Goal: Task Accomplishment & Management: Manage account settings

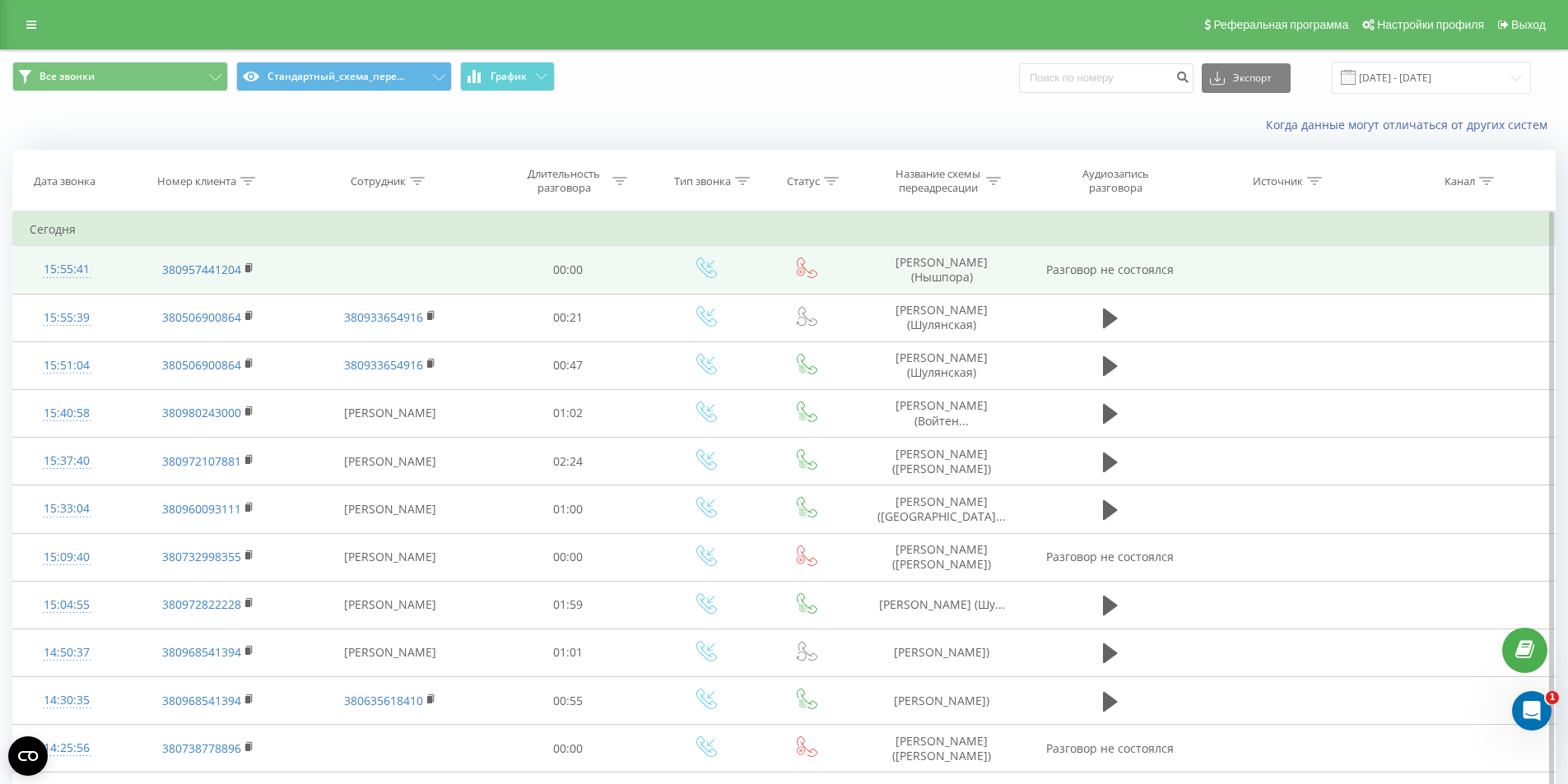
click at [935, 280] on td "Хоптова Марʼяна (Нышпора)" at bounding box center [941, 270] width 175 height 48
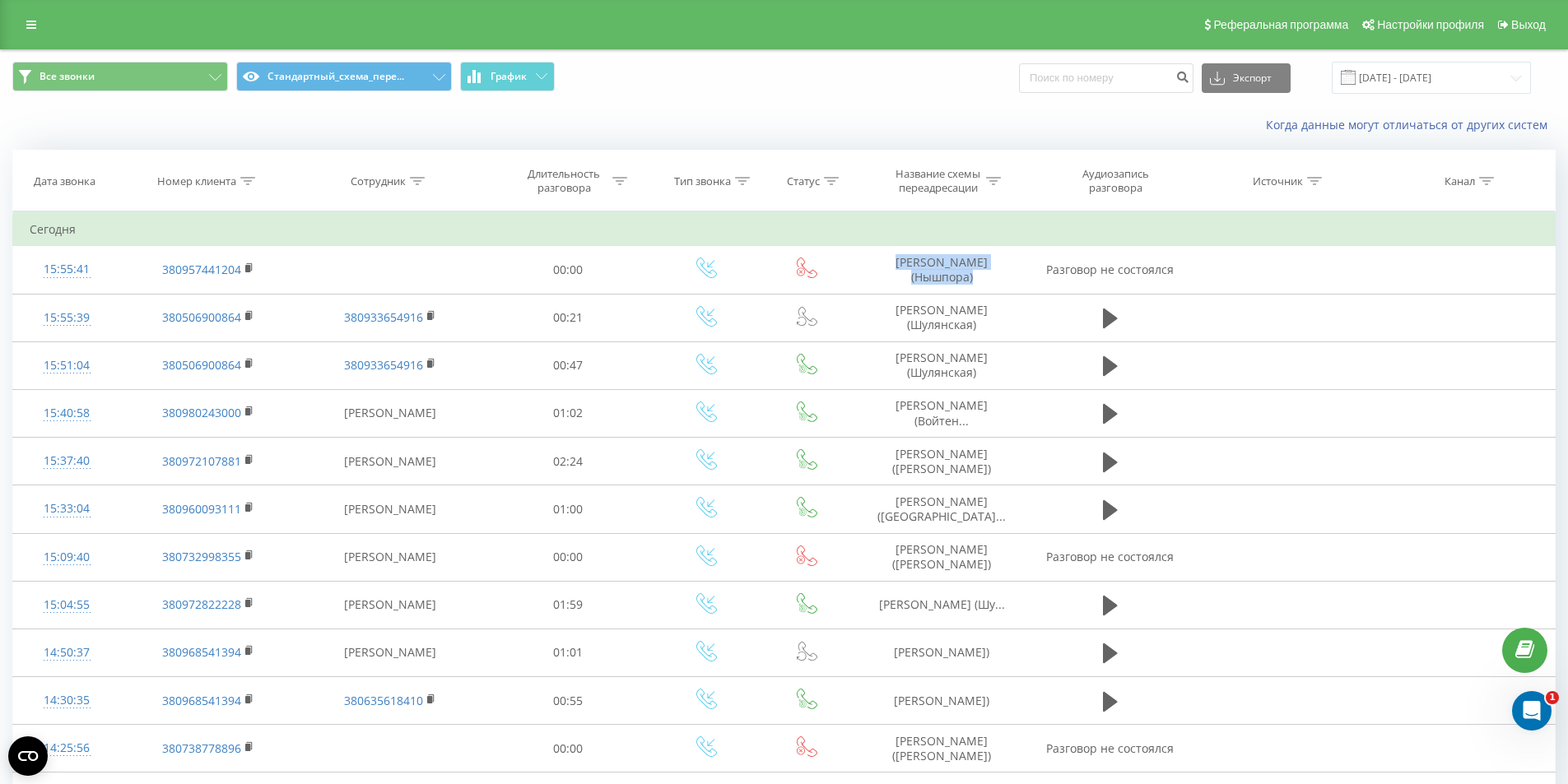
copy td "Хоптова Марʼяна (Нышпора)"
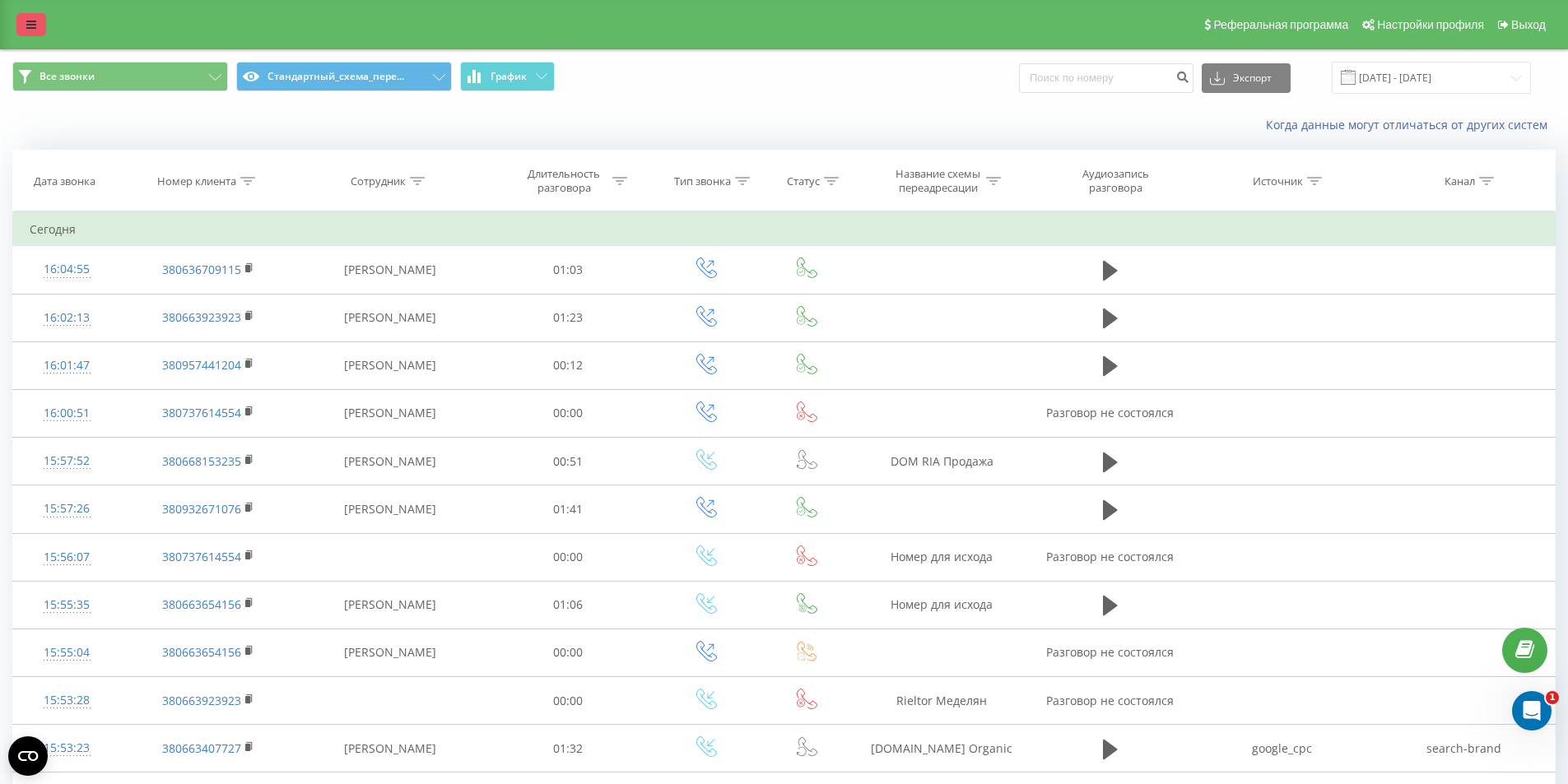
click at [32, 22] on icon at bounding box center [32, 25] width 10 height 12
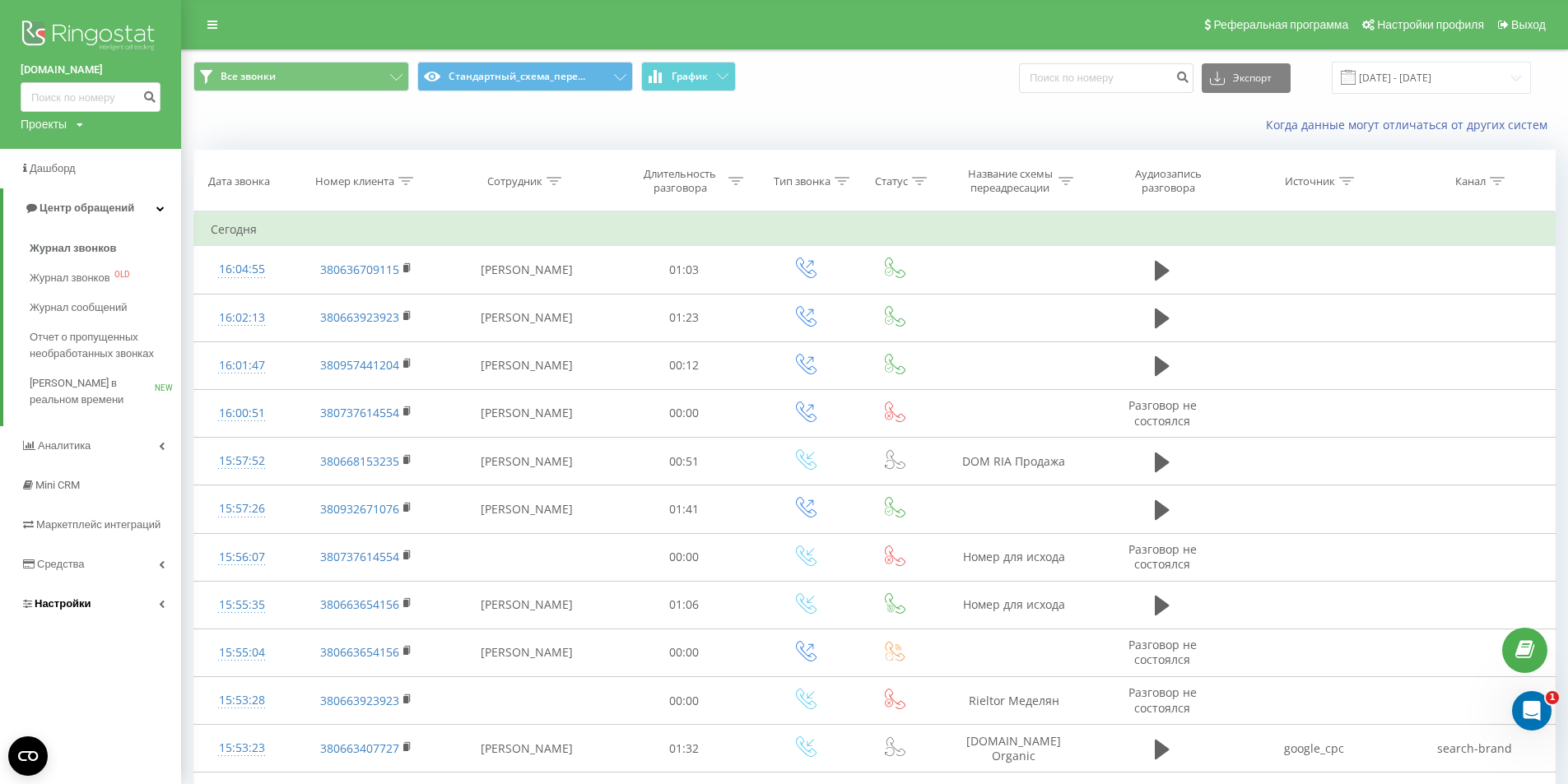
click at [66, 608] on span "Настройки" at bounding box center [63, 603] width 56 height 12
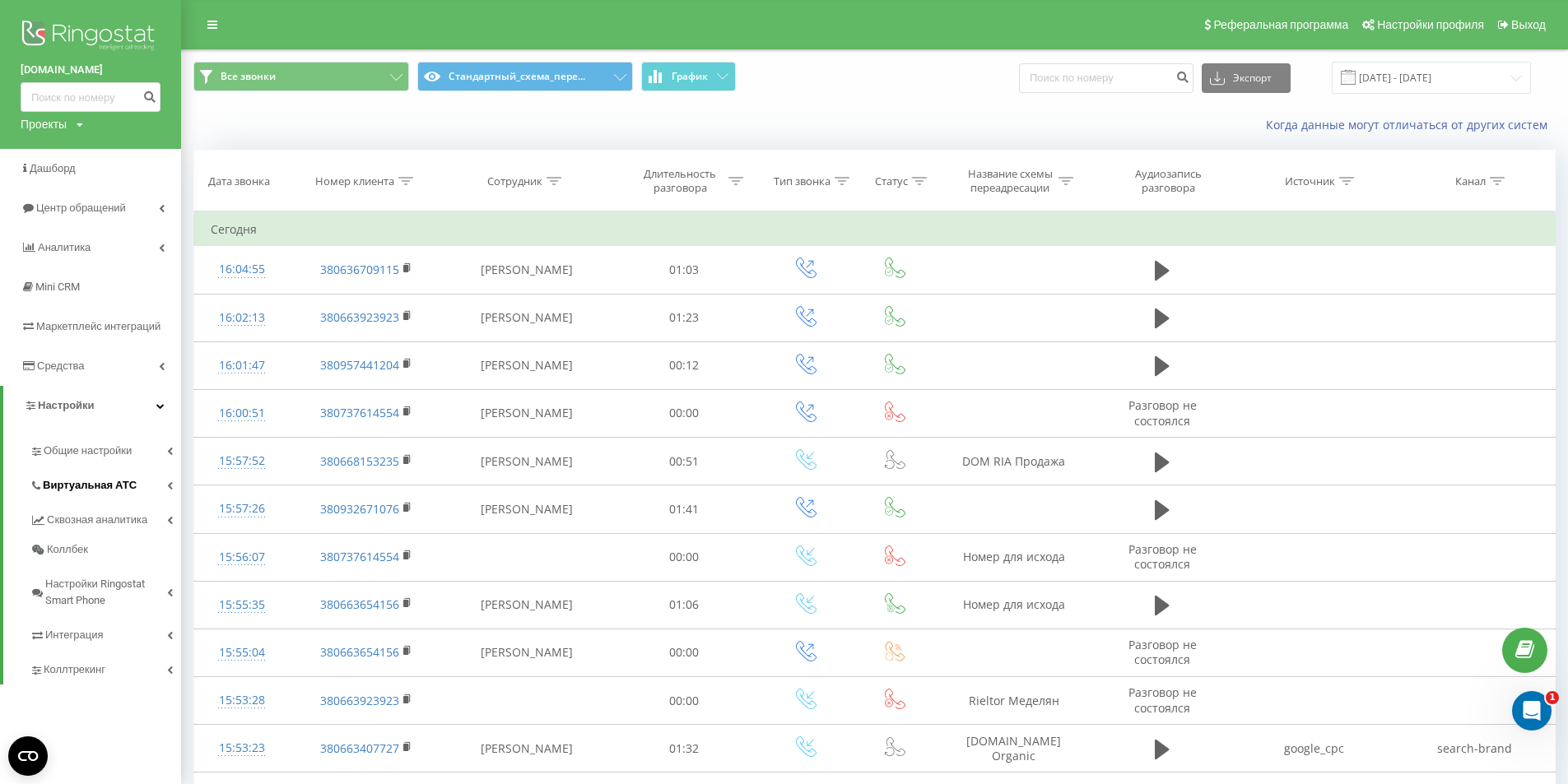
drag, startPoint x: 84, startPoint y: 485, endPoint x: 325, endPoint y: 122, distance: 435.7
click at [82, 482] on span "Виртуальная АТС" at bounding box center [90, 485] width 94 height 17
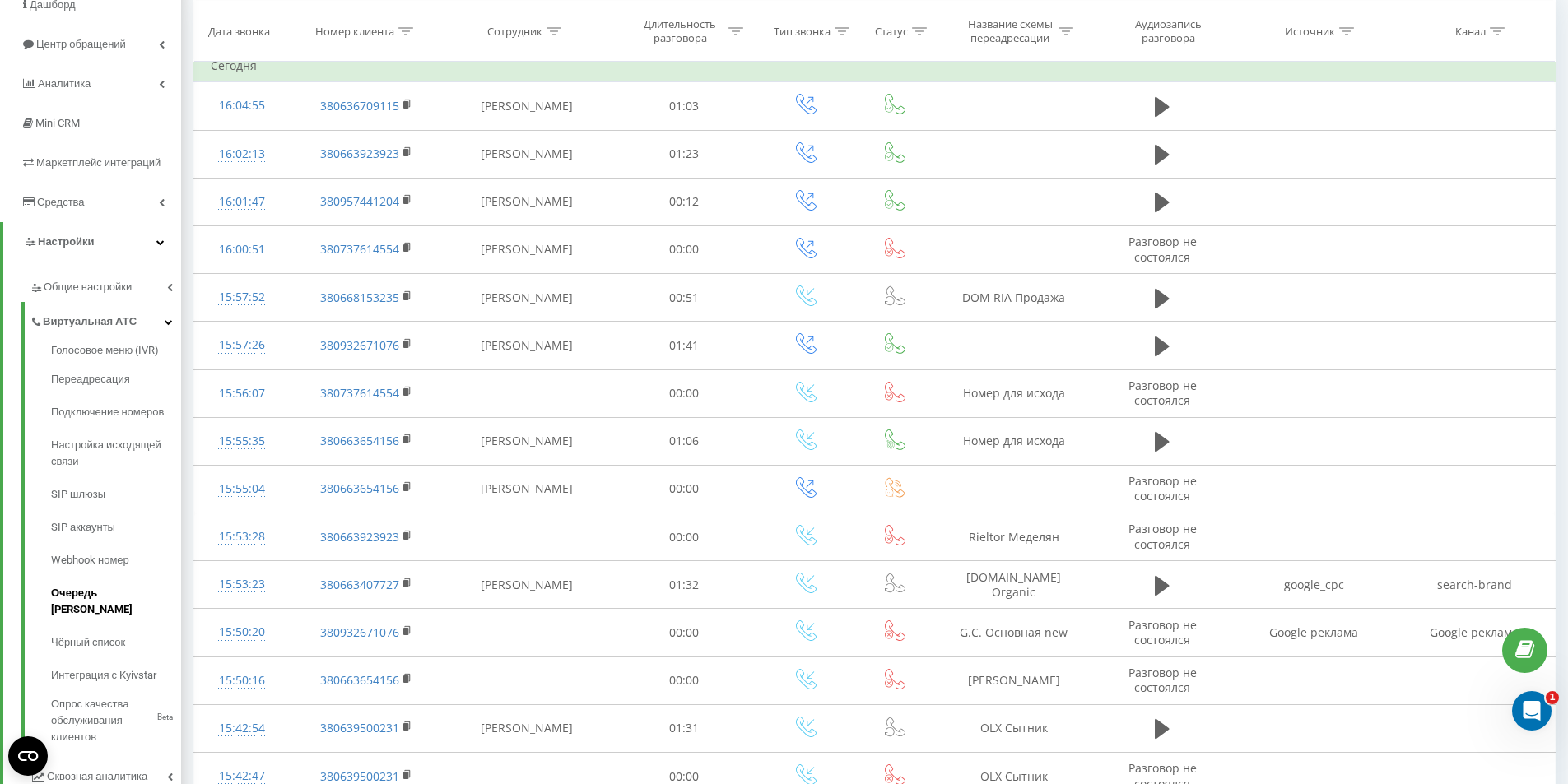
scroll to position [164, 0]
click at [98, 634] on span "Чёрный список" at bounding box center [91, 642] width 81 height 17
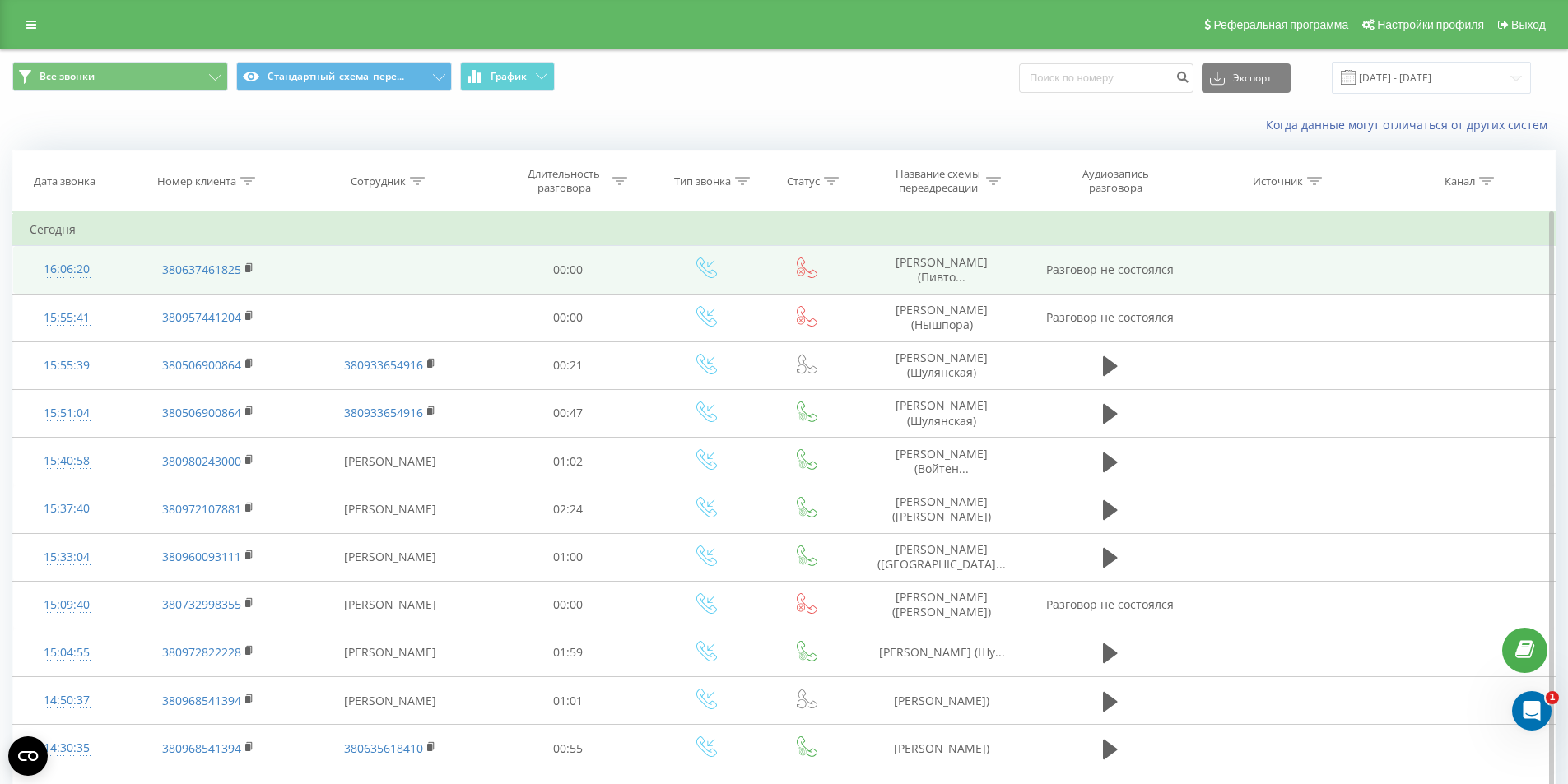
click at [936, 275] on span "Баранова Вікторія (Пивто..." at bounding box center [941, 269] width 92 height 31
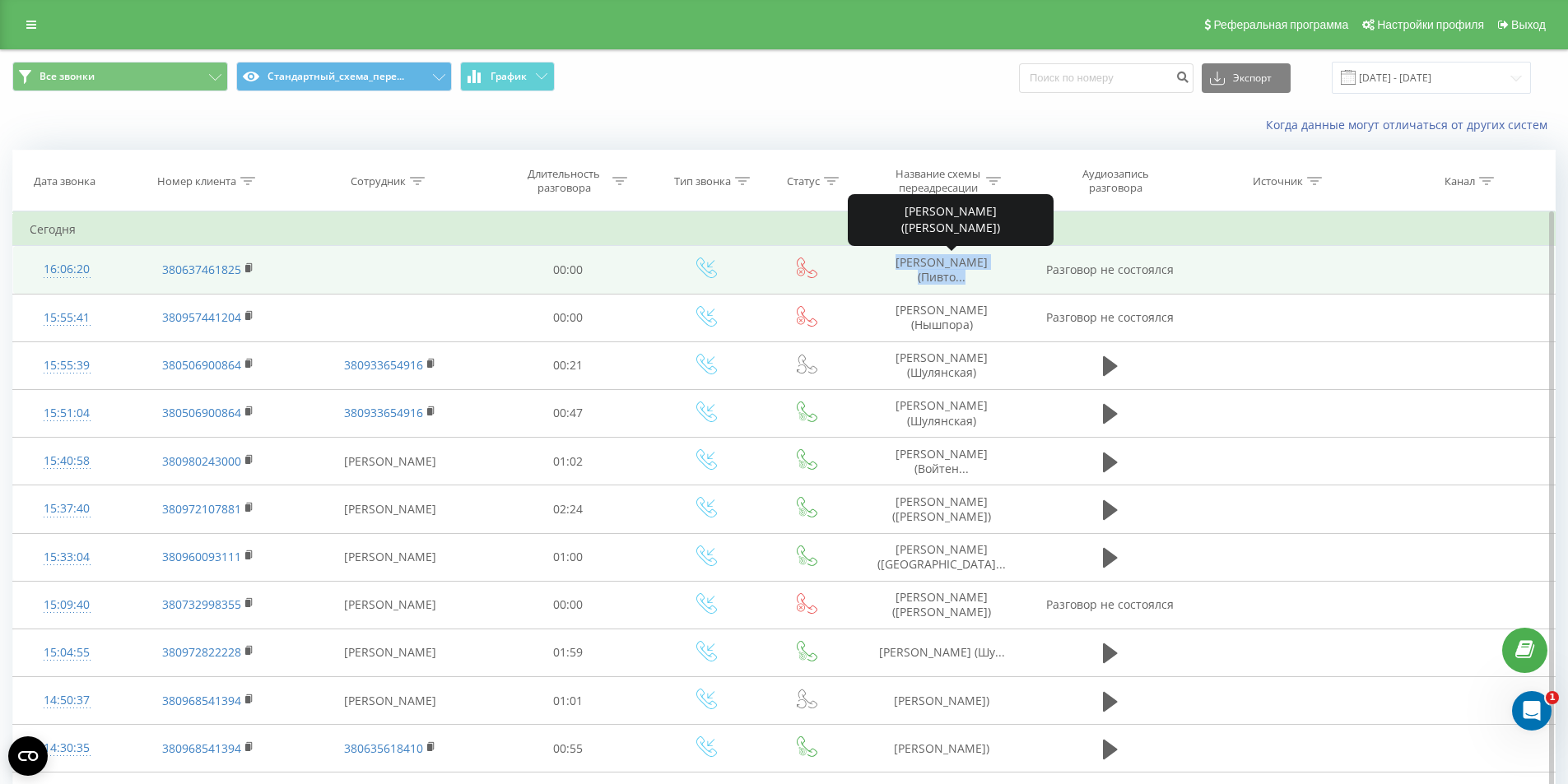
click at [936, 275] on span "Баранова Вікторія (Пивто..." at bounding box center [941, 269] width 92 height 31
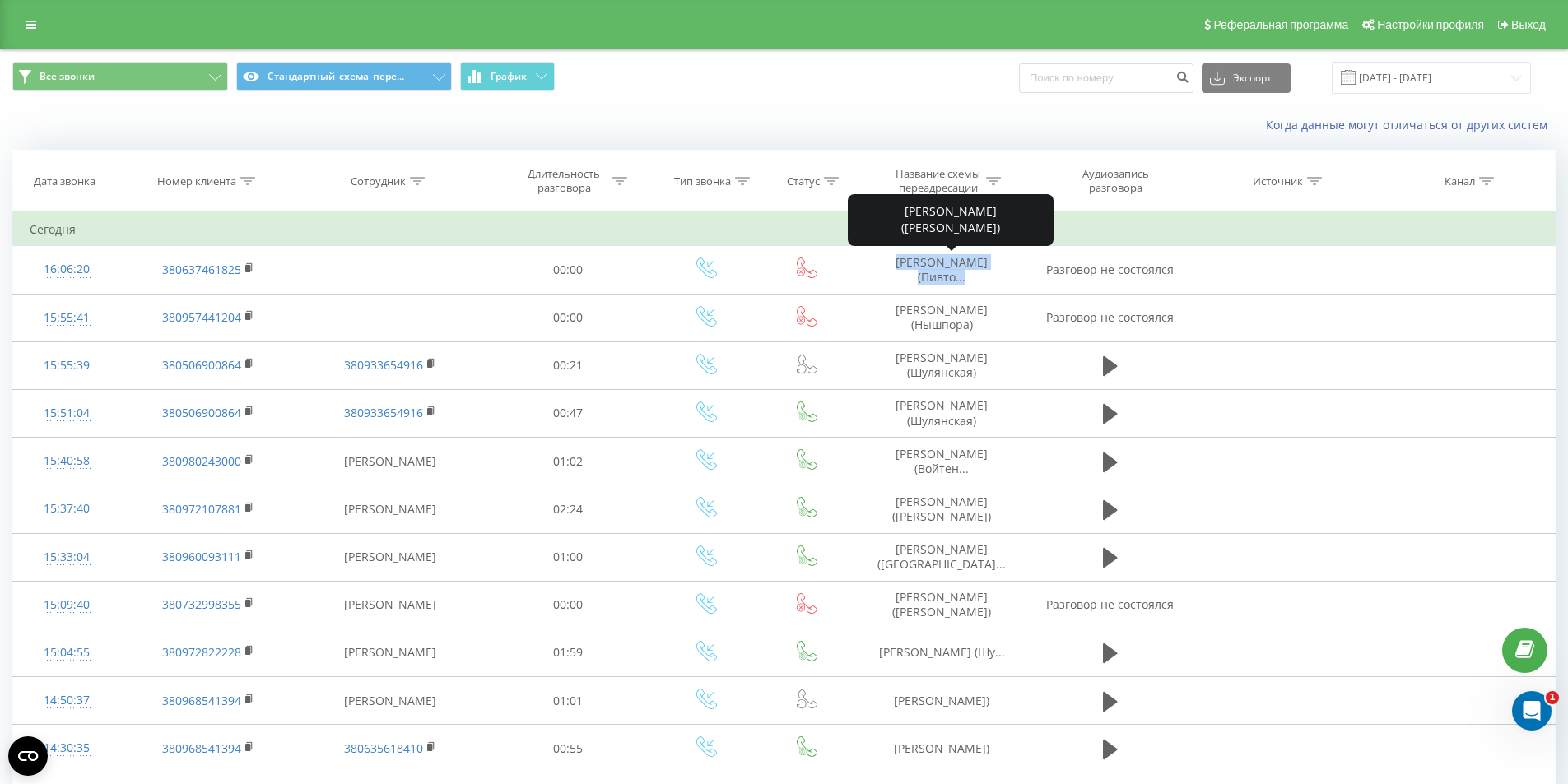
copy span "Баранова Вікторія (Пивто..."
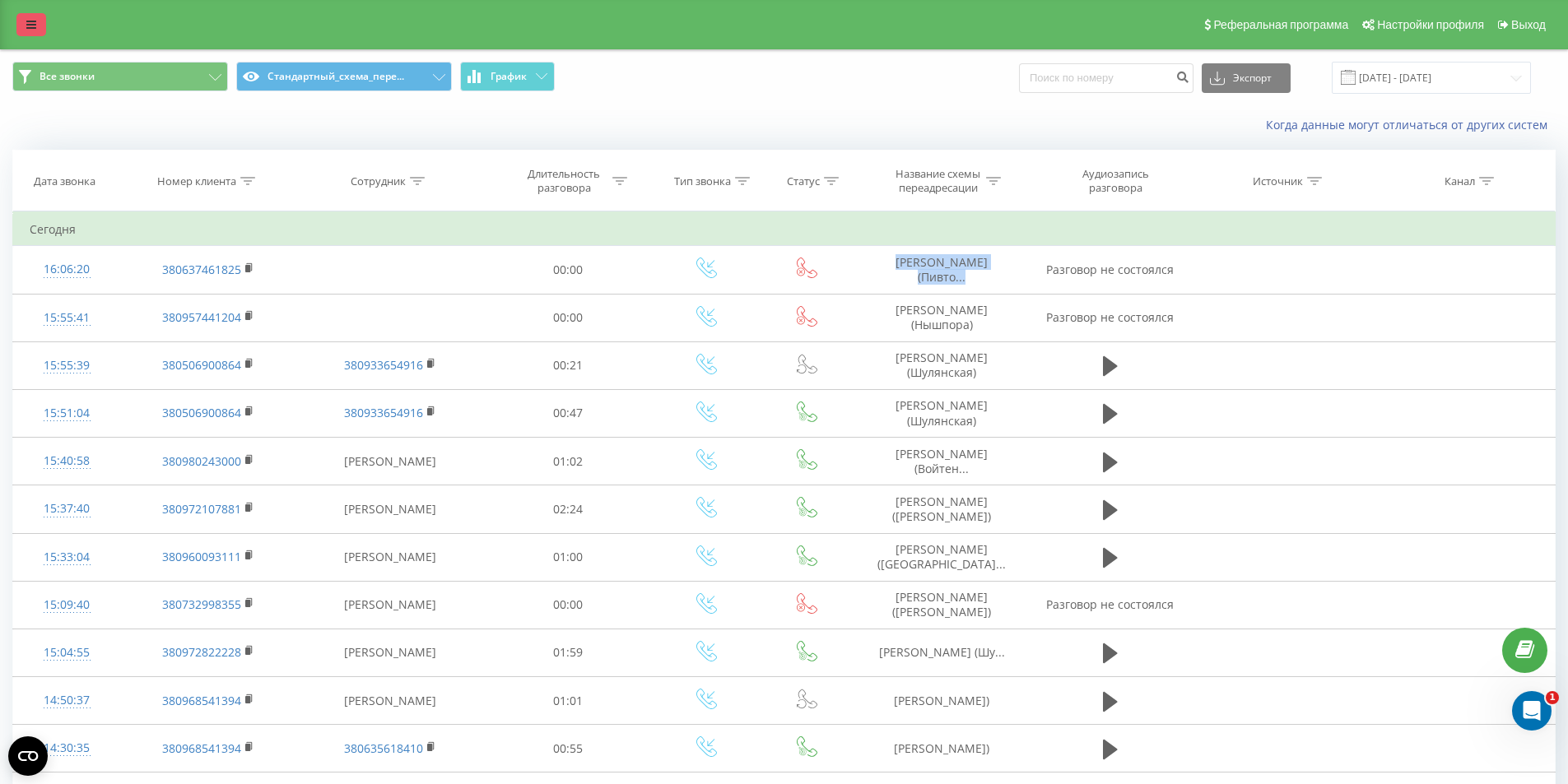
click at [24, 33] on link at bounding box center [32, 25] width 30 height 23
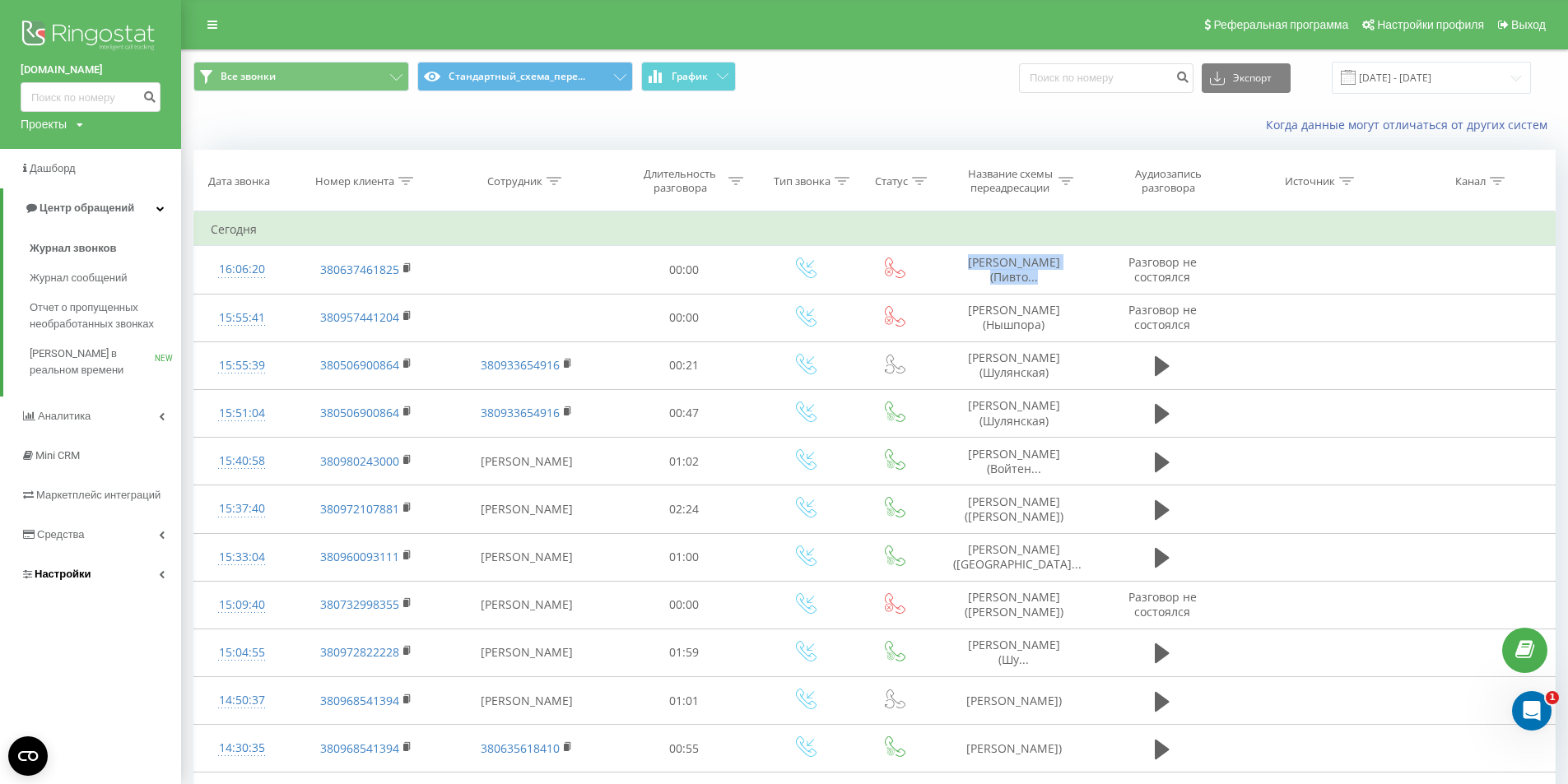
click at [76, 562] on link "Настройки" at bounding box center [90, 574] width 181 height 40
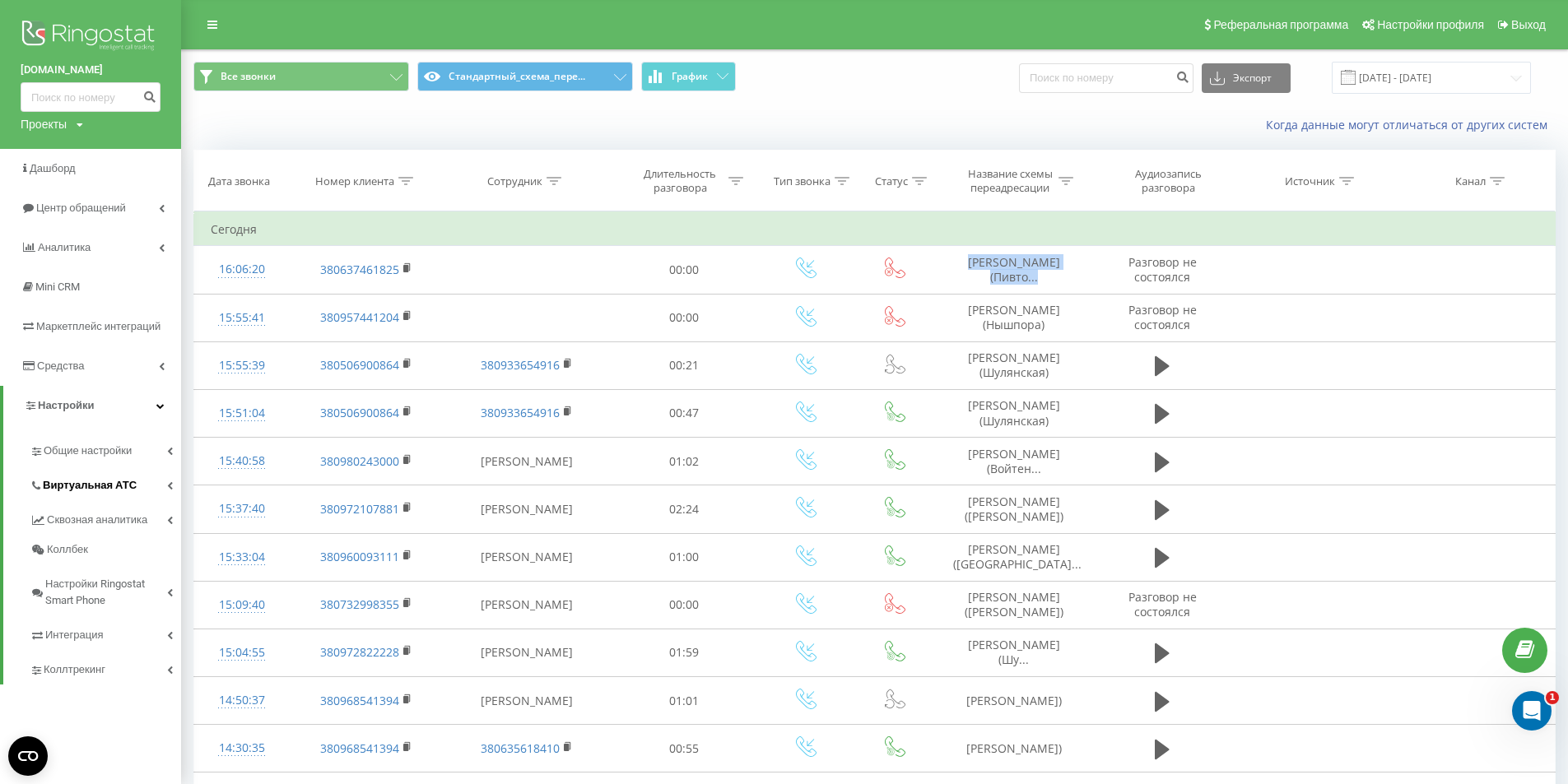
click at [81, 481] on span "Виртуальная АТС" at bounding box center [90, 485] width 94 height 17
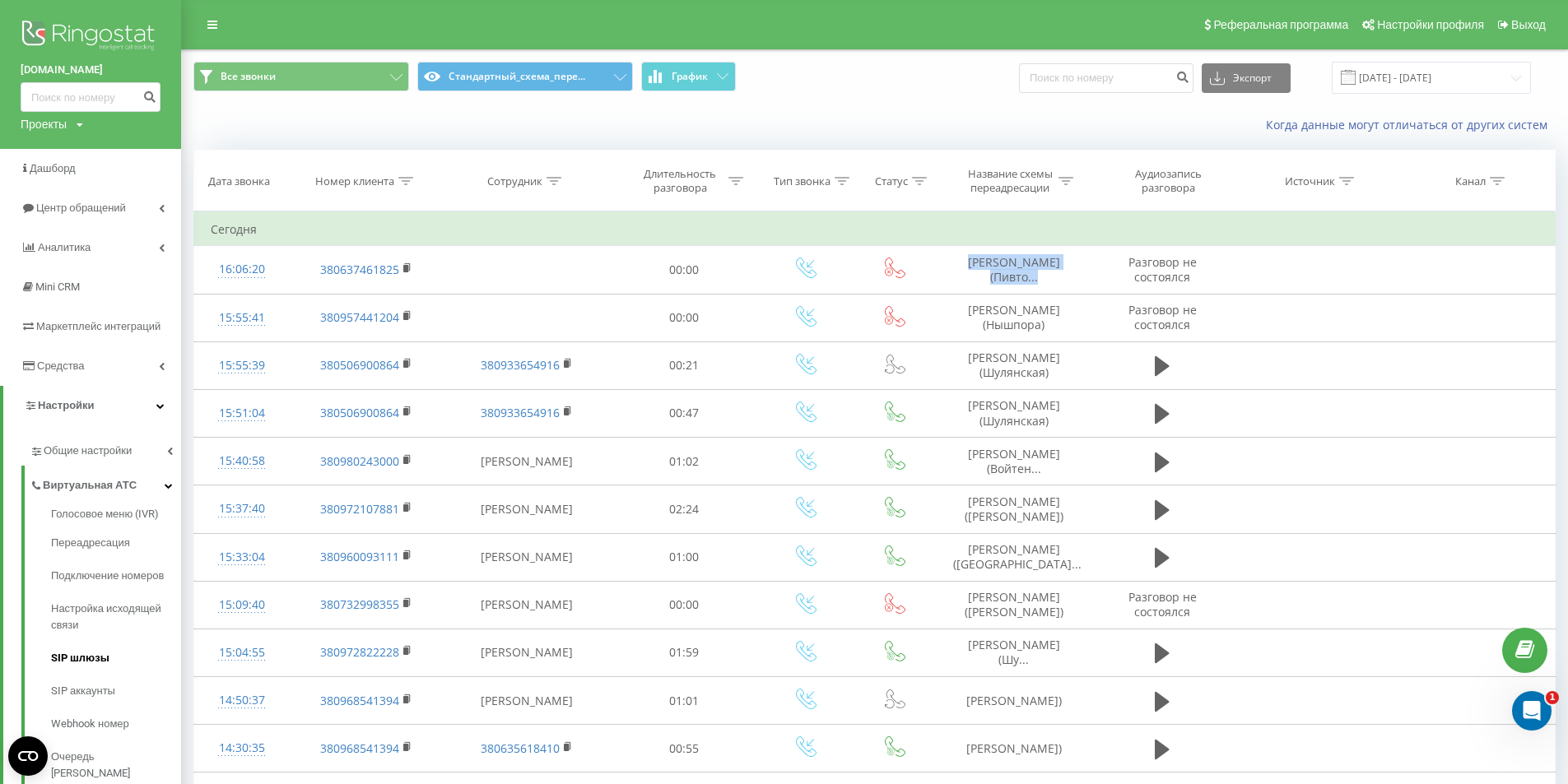
scroll to position [329, 0]
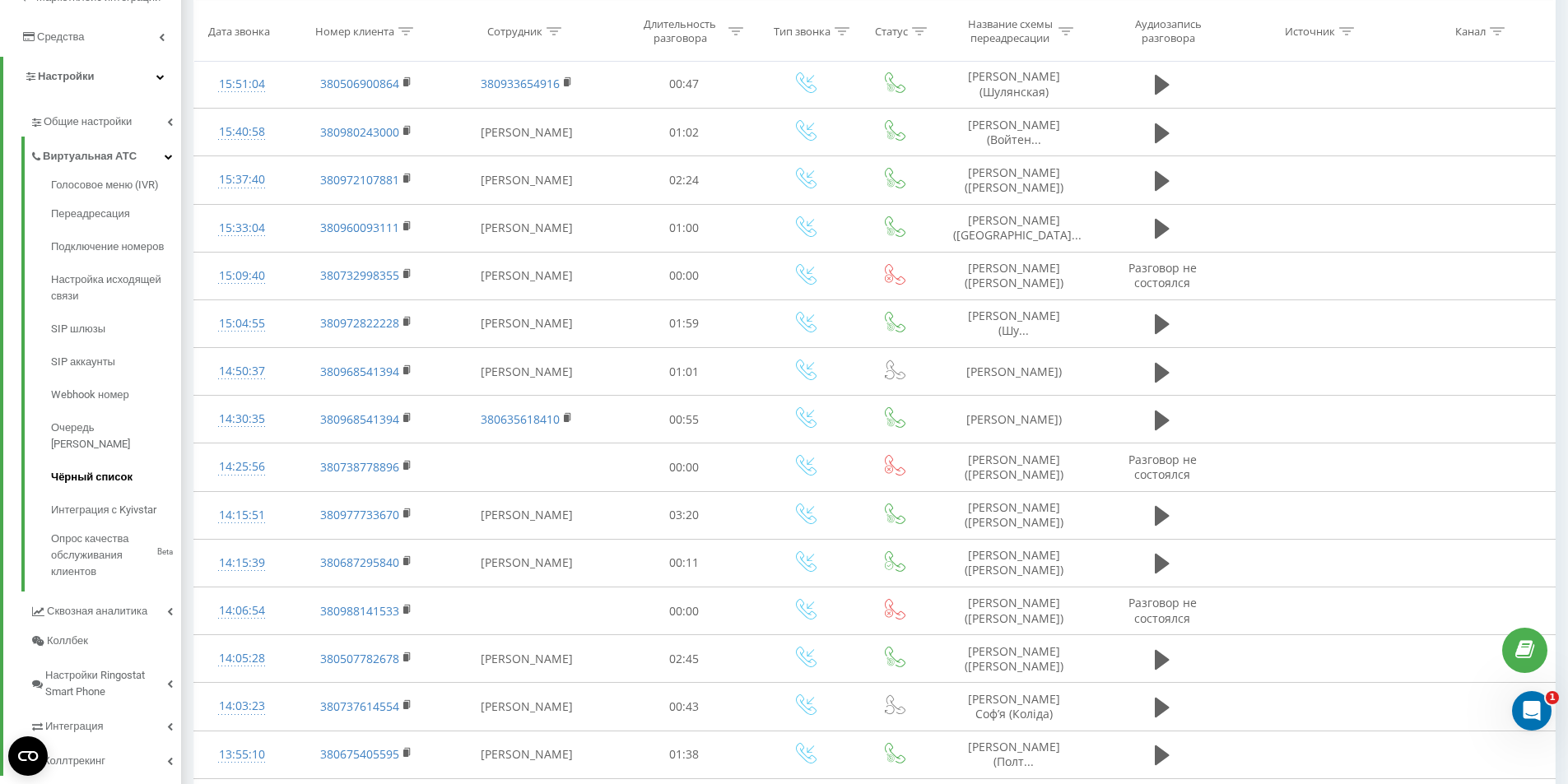
click at [98, 469] on span "Чёрный список" at bounding box center [91, 477] width 81 height 17
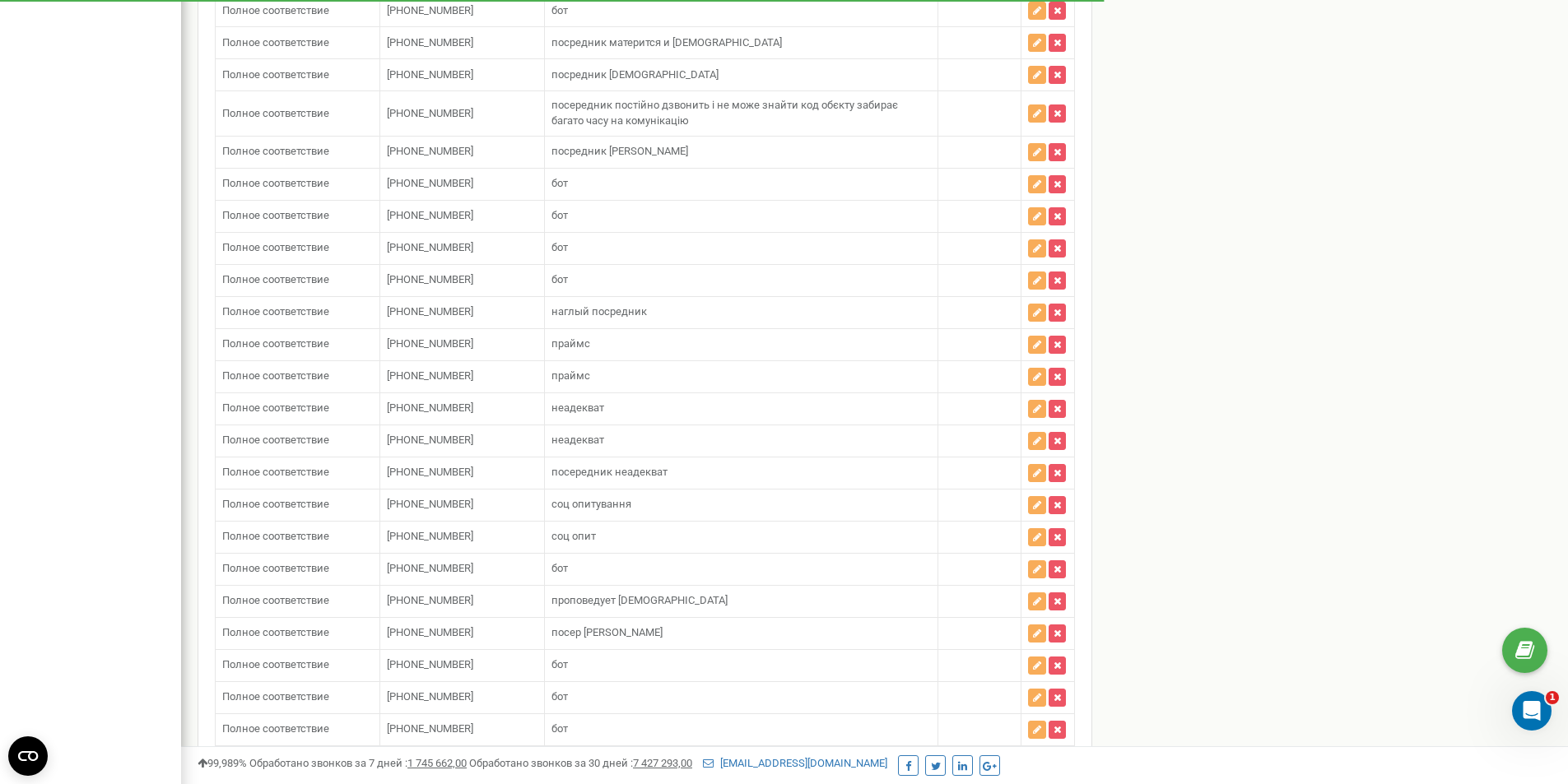
scroll to position [12016, 0]
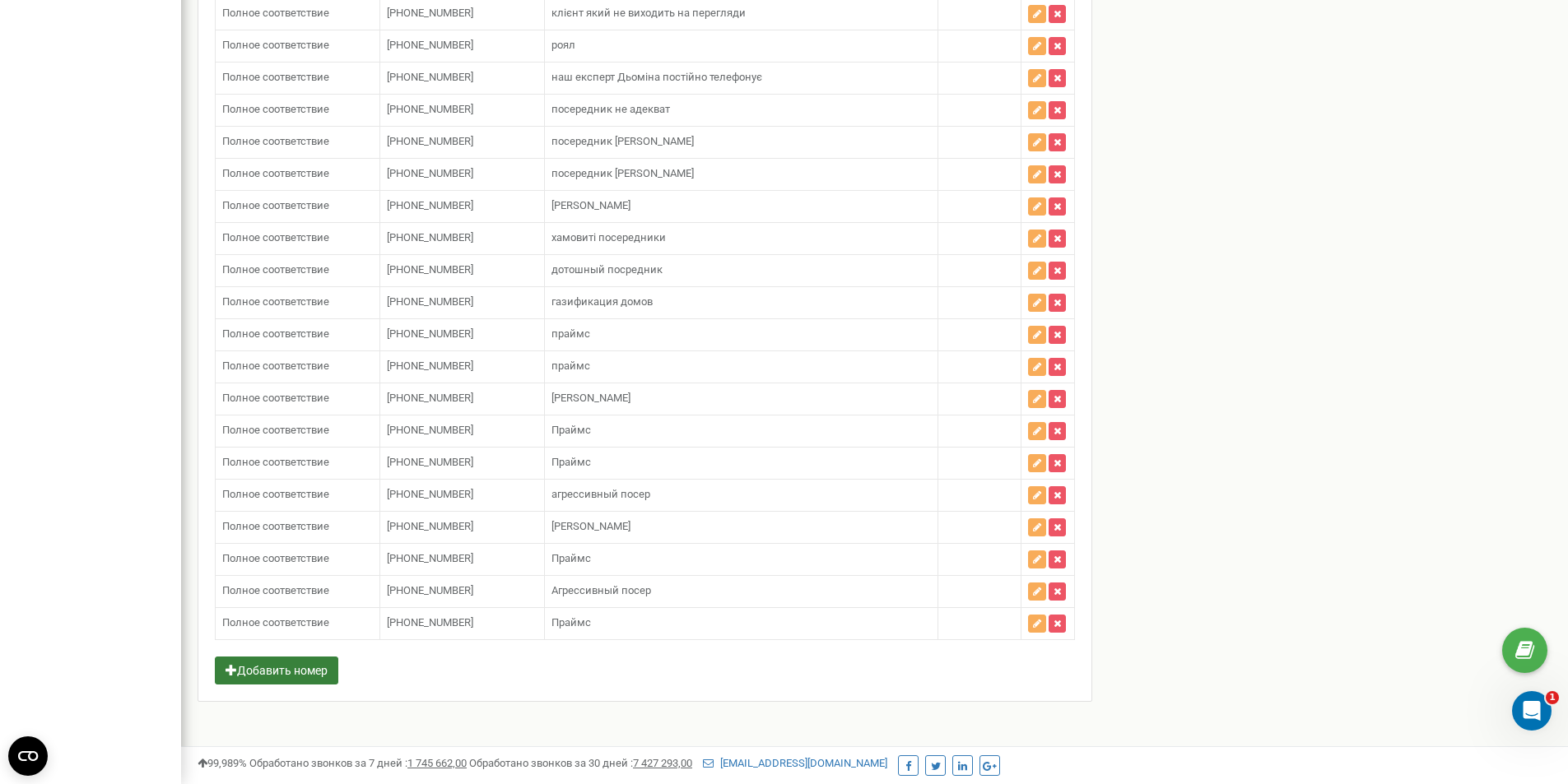
click at [310, 680] on button "Добавить номер" at bounding box center [276, 670] width 124 height 28
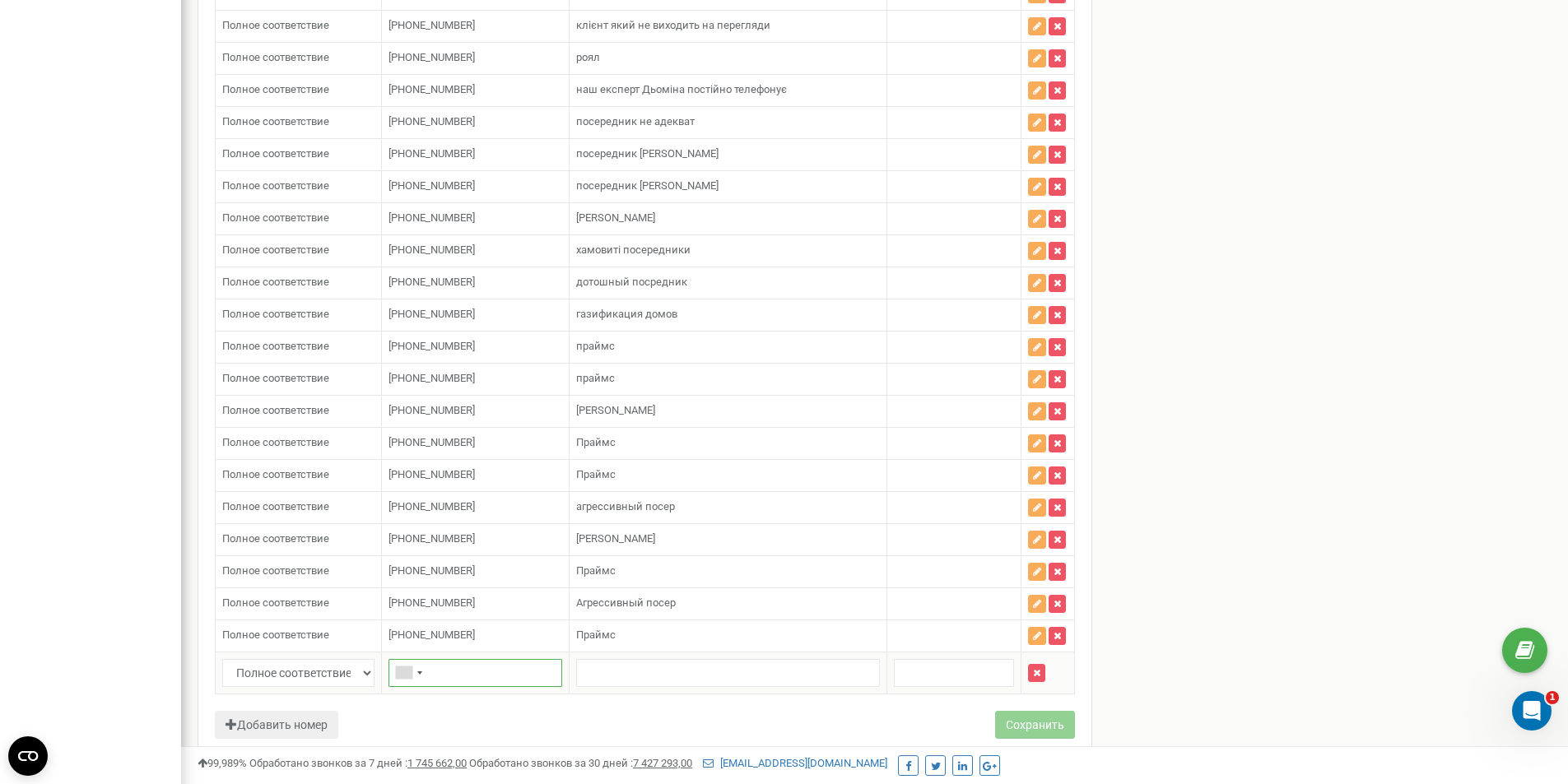
click at [452, 663] on input "text" at bounding box center [475, 673] width 173 height 28
paste input "380986530888"
type input "380986530888"
click at [591, 666] on input "text" at bounding box center [728, 673] width 304 height 28
type input "праймс"
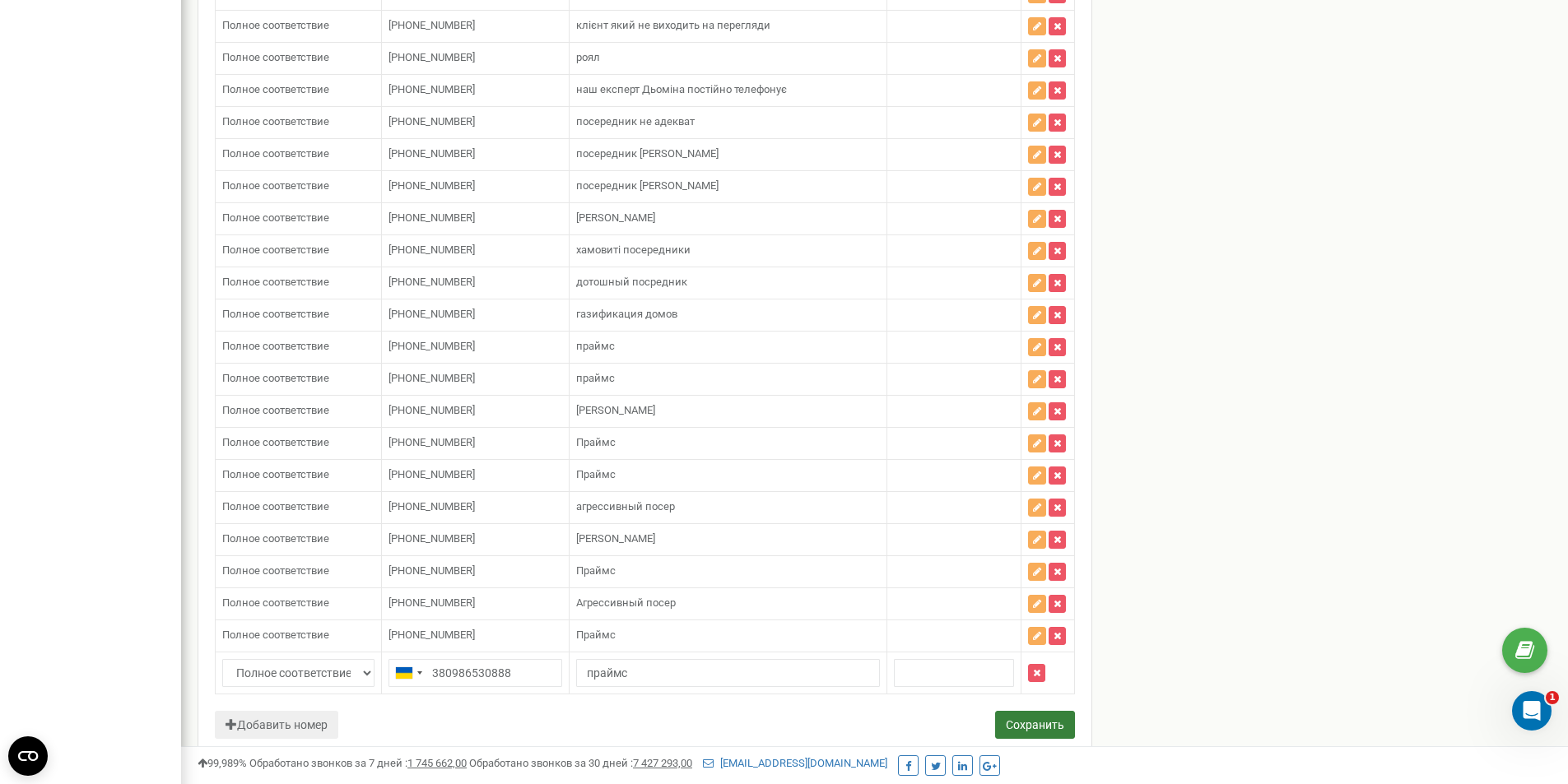
click at [1045, 711] on button "Сохранить" at bounding box center [1035, 725] width 80 height 28
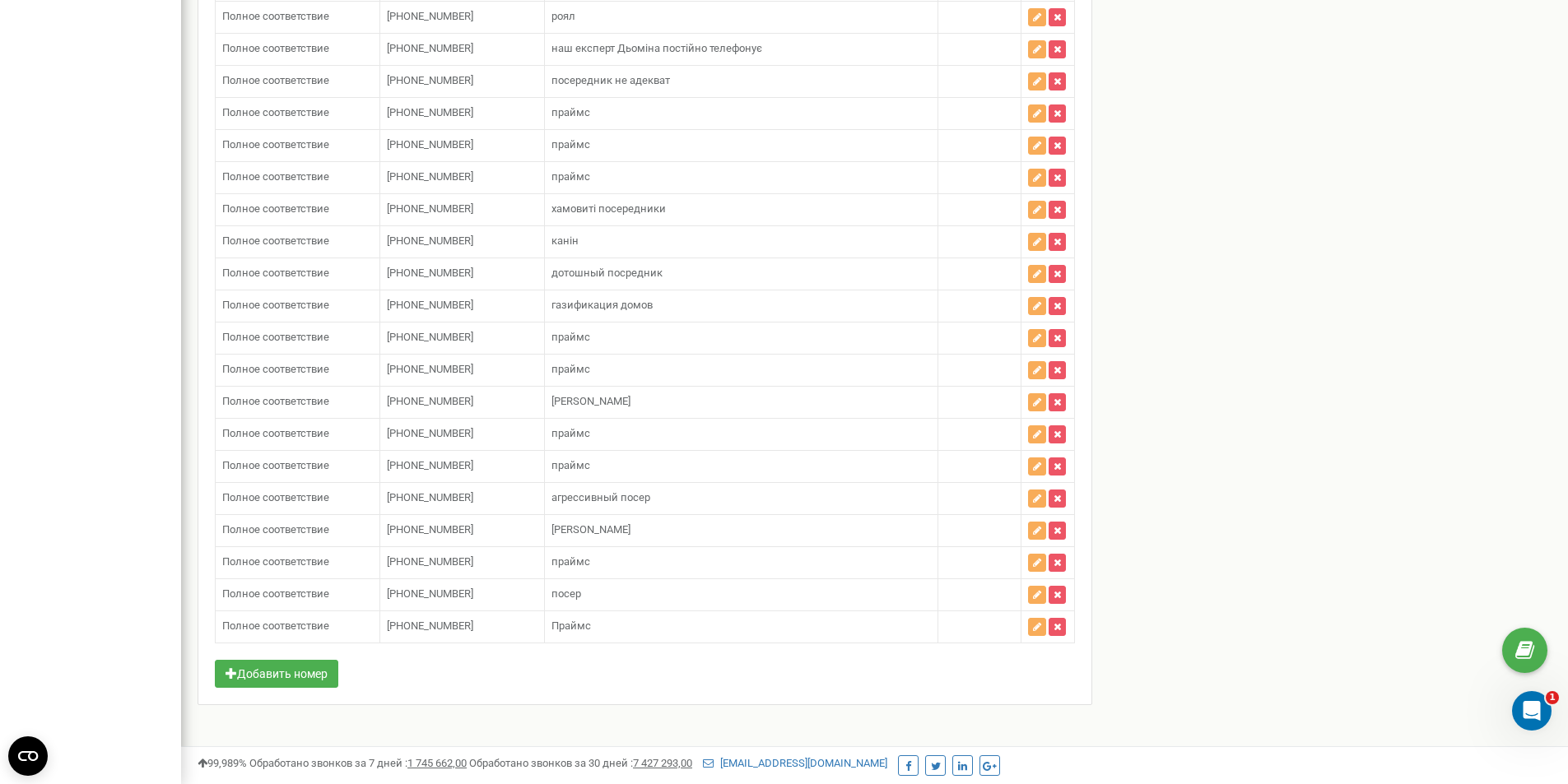
scroll to position [8903, 0]
click at [291, 664] on button "Добавить номер" at bounding box center [276, 670] width 124 height 28
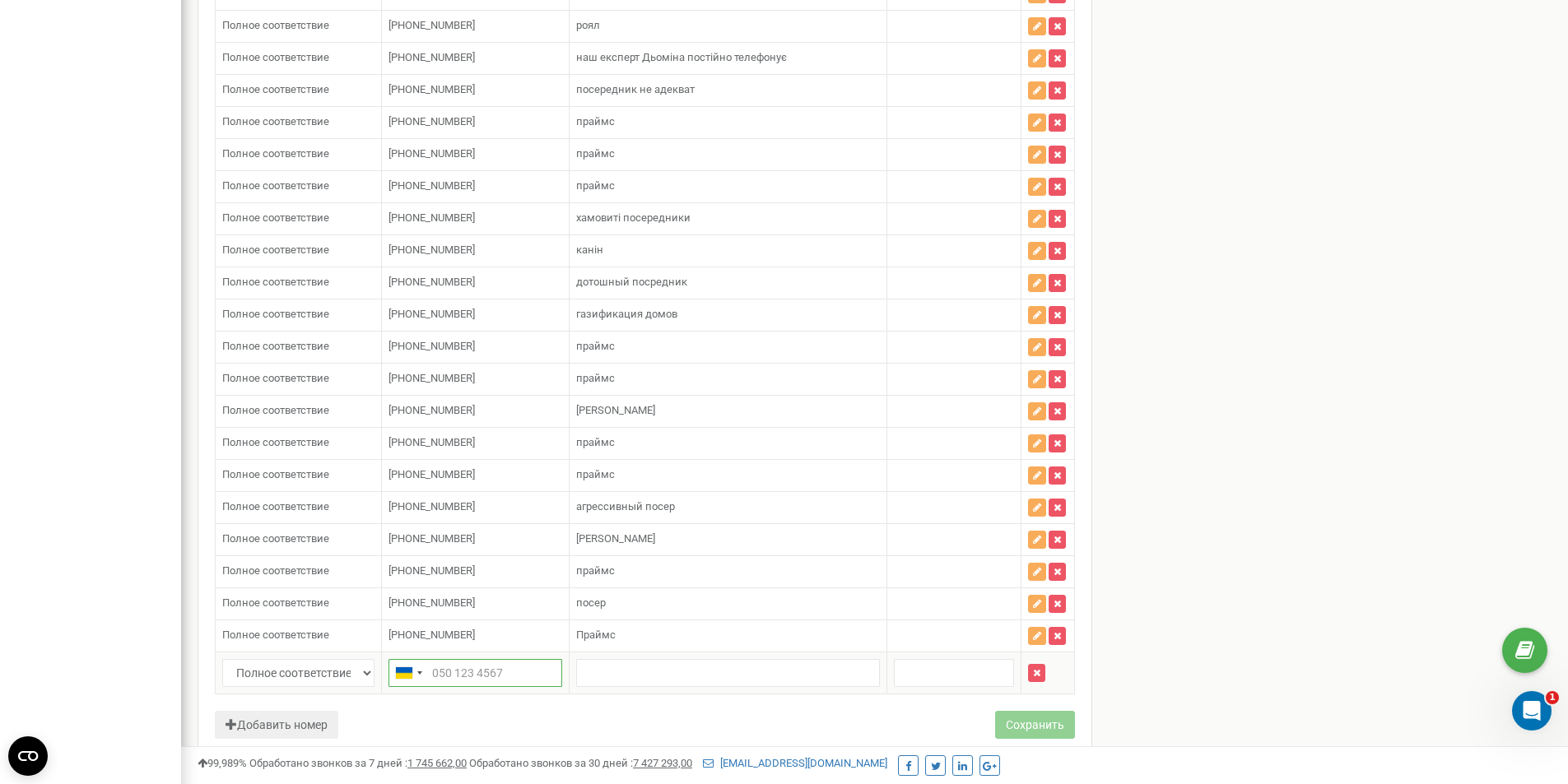
click at [447, 665] on input "text" at bounding box center [475, 673] width 173 height 28
paste input "380986530888"
type input "380986530888"
click at [598, 663] on input "text" at bounding box center [728, 673] width 304 height 28
type input "праймс"
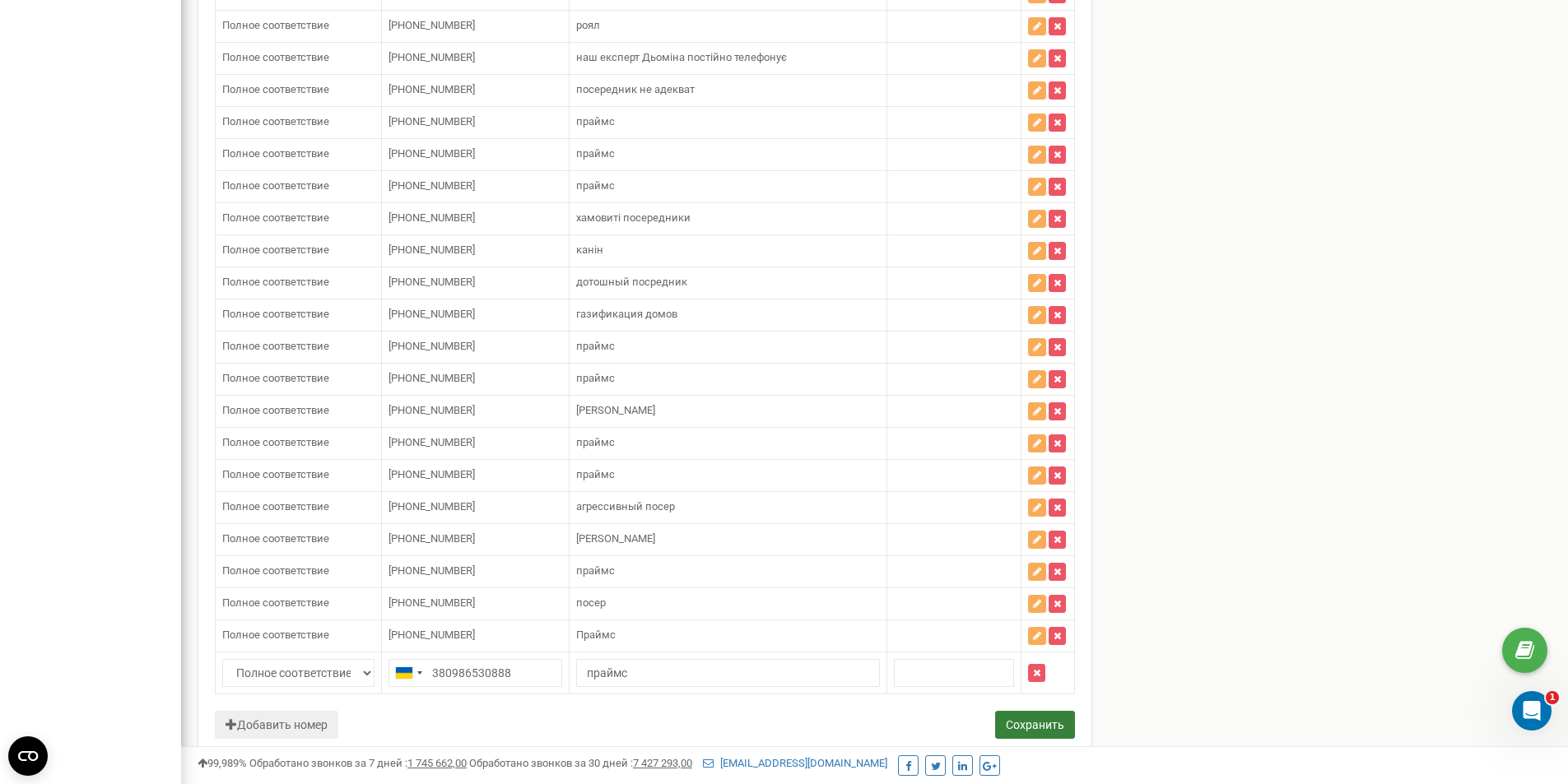
click at [1035, 714] on button "Сохранить" at bounding box center [1035, 725] width 80 height 28
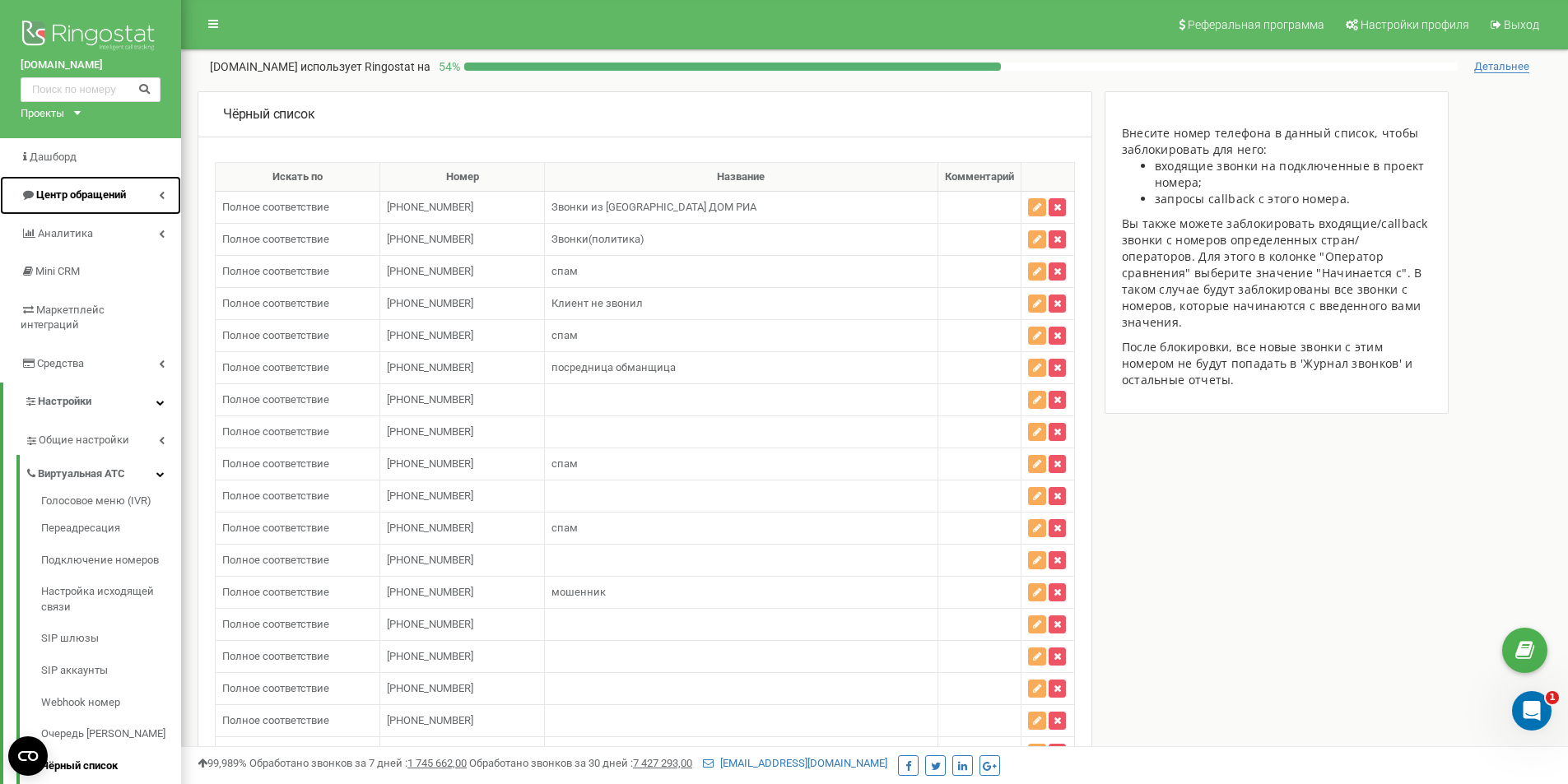
click at [73, 192] on span "Центр обращений" at bounding box center [81, 194] width 90 height 12
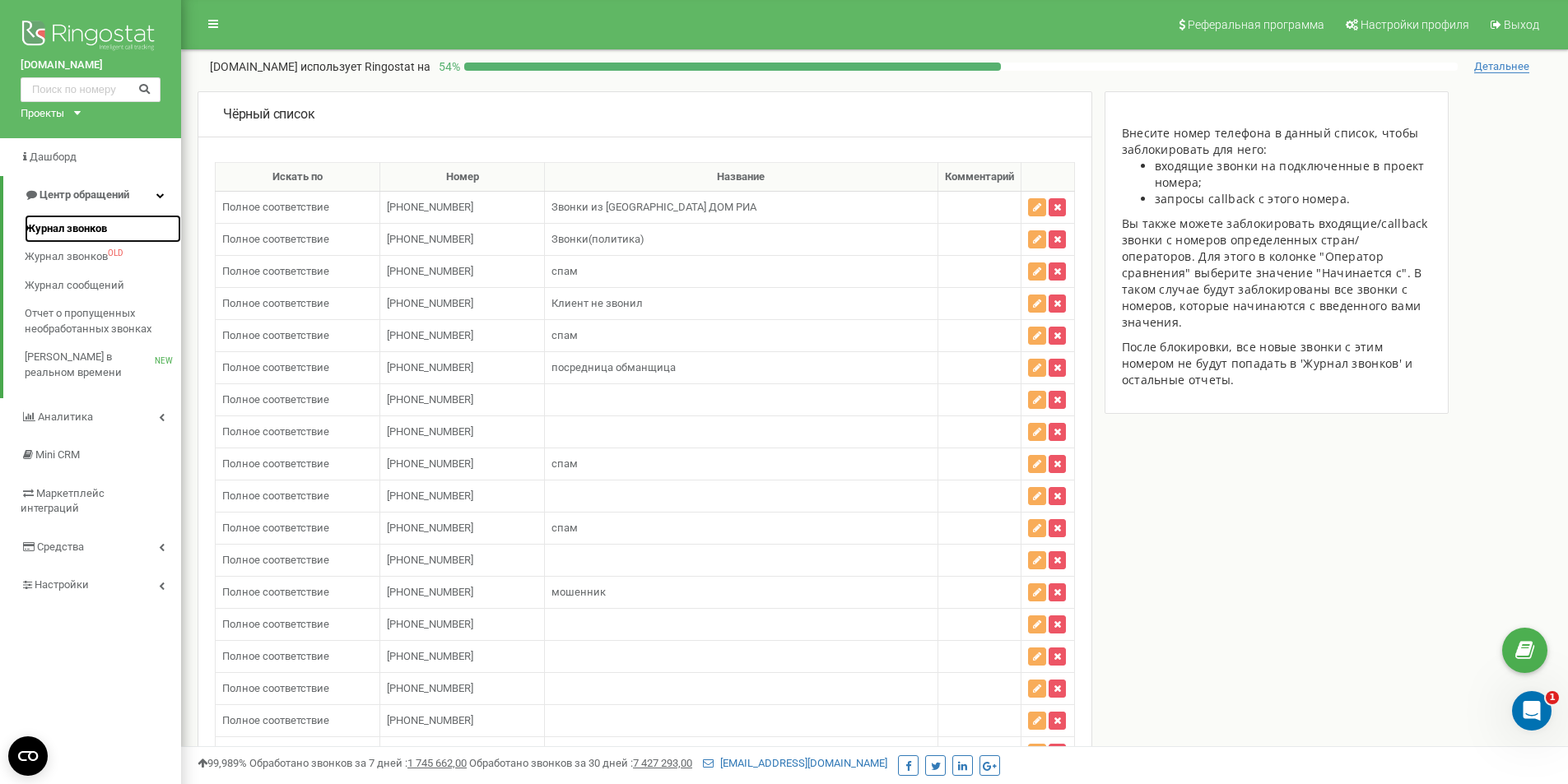
click at [67, 228] on span "Журнал звонков" at bounding box center [66, 229] width 82 height 16
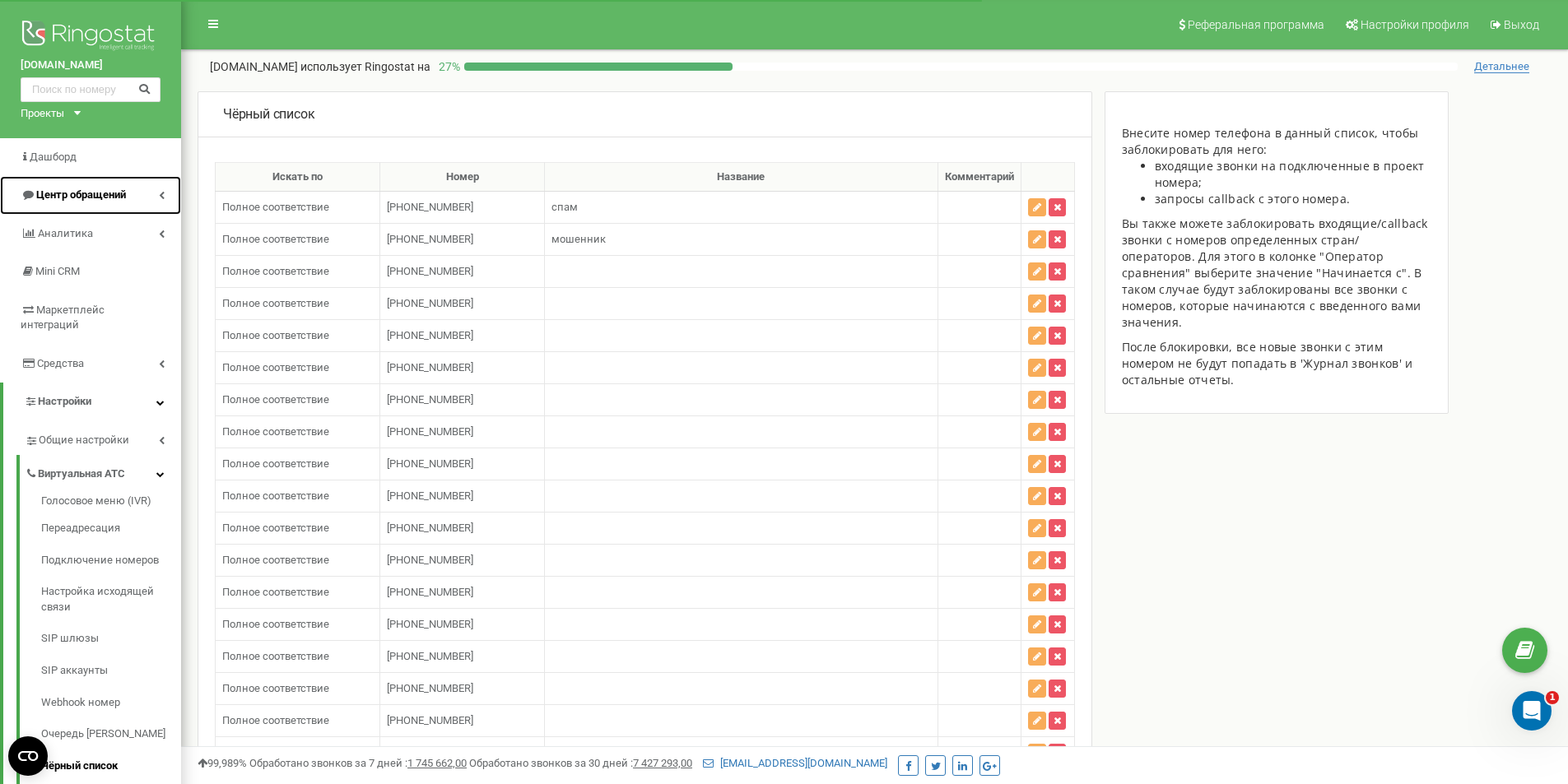
click at [71, 184] on link "Центр обращений" at bounding box center [90, 195] width 181 height 39
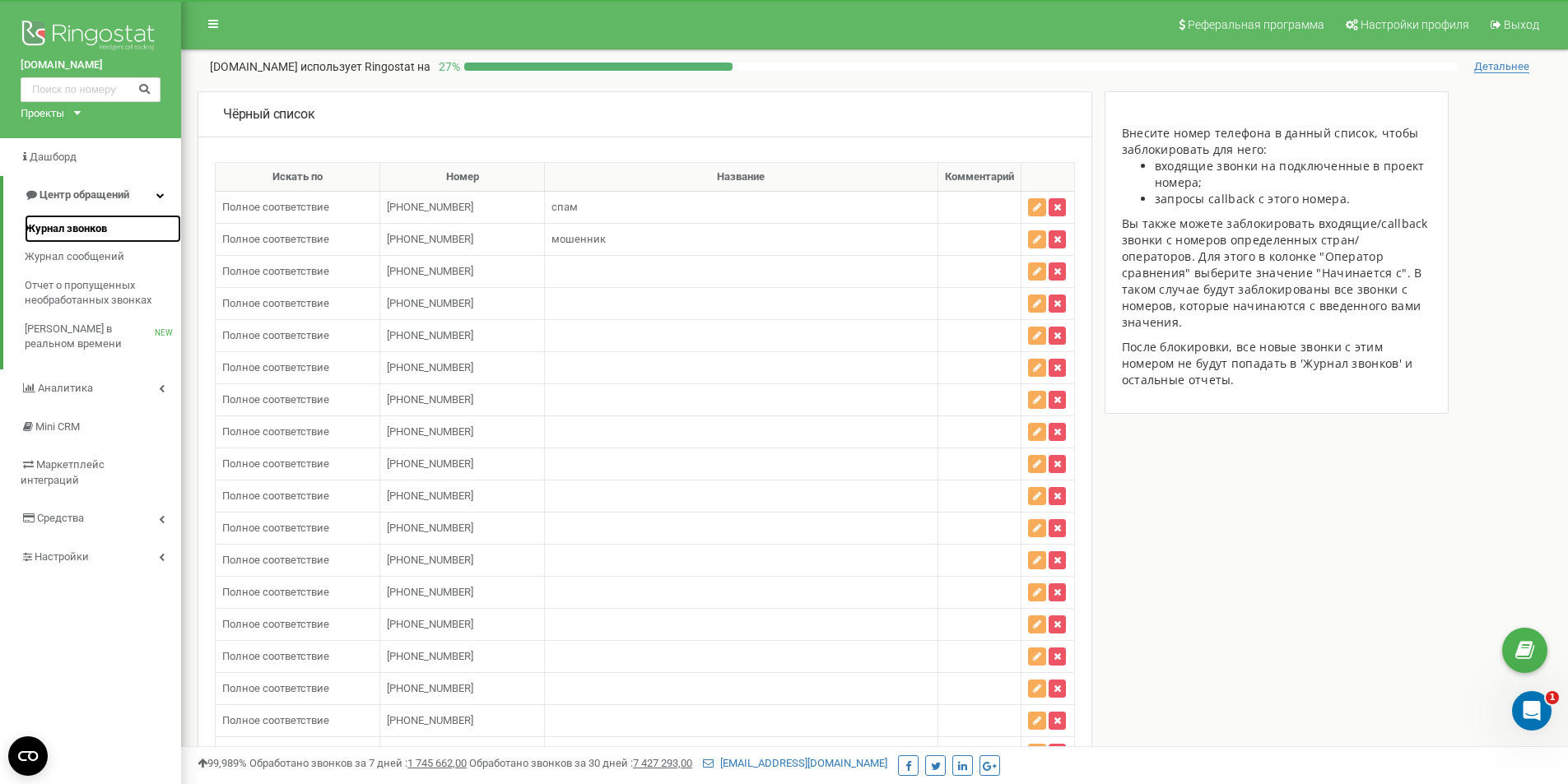
click at [66, 229] on span "Журнал звонков" at bounding box center [66, 229] width 82 height 16
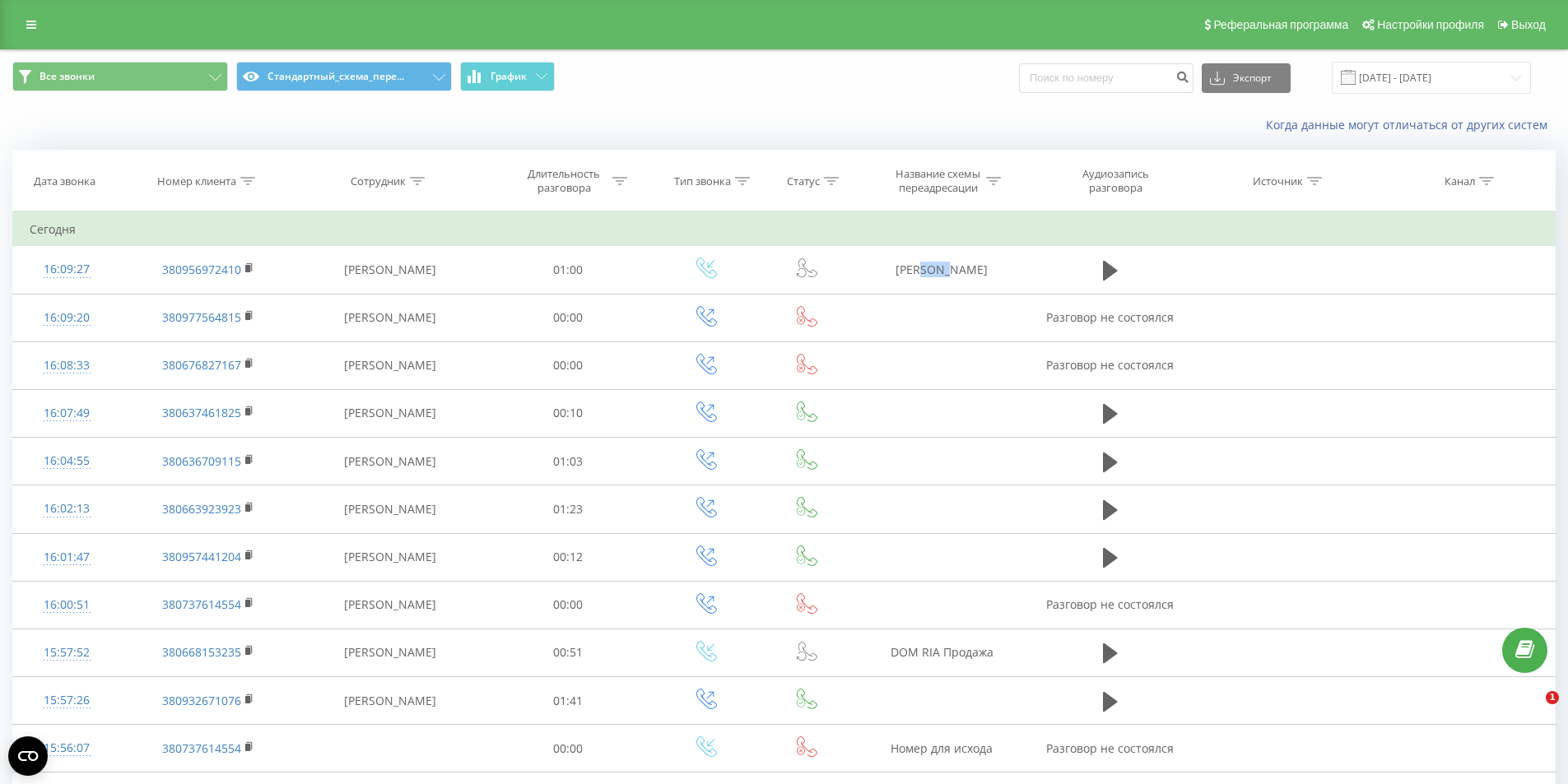
click at [937, 277] on td "[PERSON_NAME]" at bounding box center [941, 270] width 175 height 48
copy tr "[PERSON_NAME]"
